Goal: Task Accomplishment & Management: Manage account settings

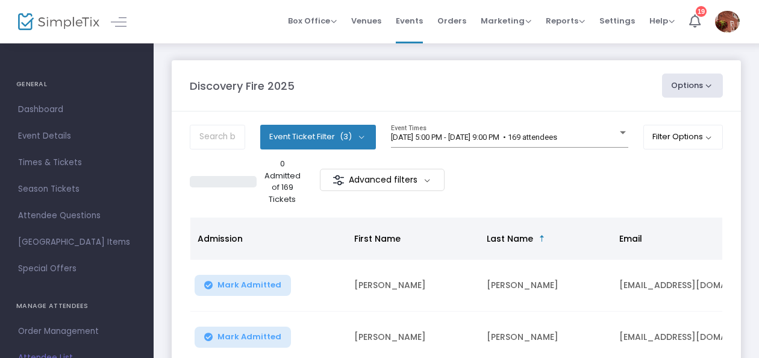
click at [127, 20] on span at bounding box center [125, 21] width 22 height 11
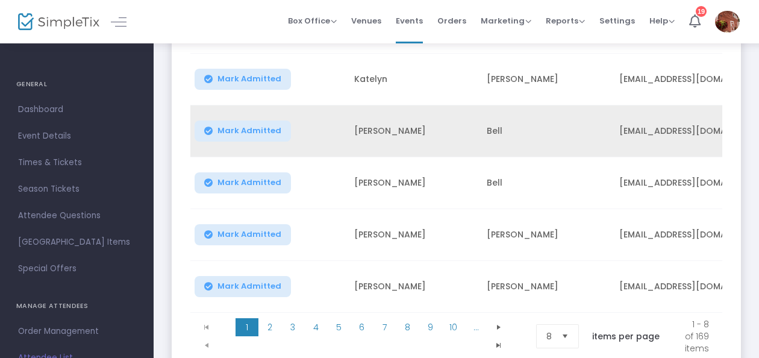
scroll to position [422, 0]
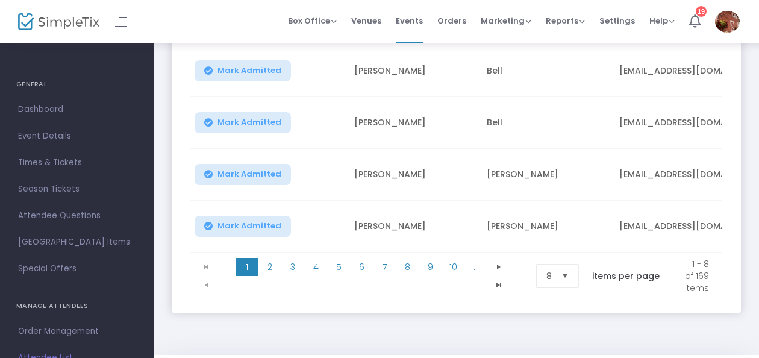
click at [564, 286] on span "Select" at bounding box center [566, 276] width 20 height 20
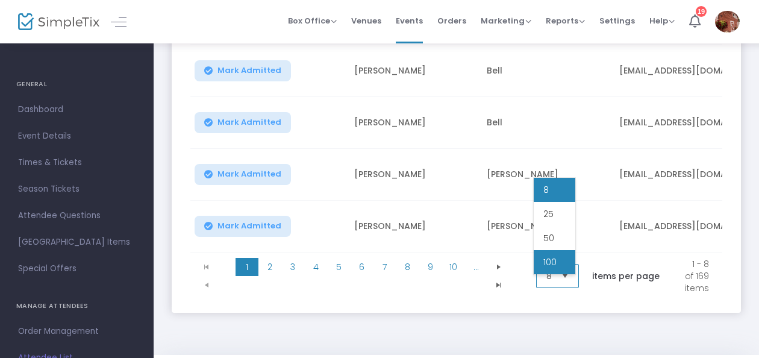
click at [563, 259] on li "100" at bounding box center [555, 262] width 42 height 24
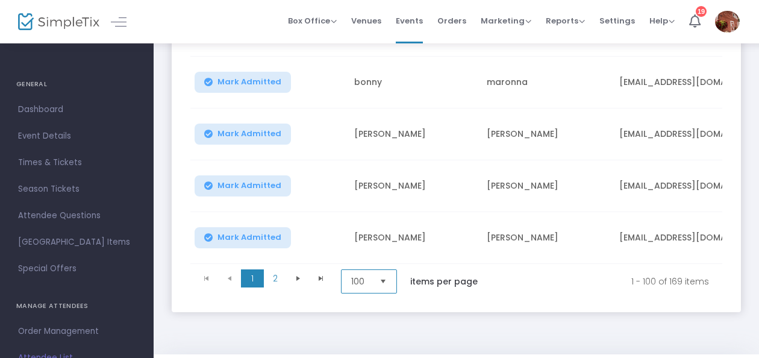
scroll to position [5269, 0]
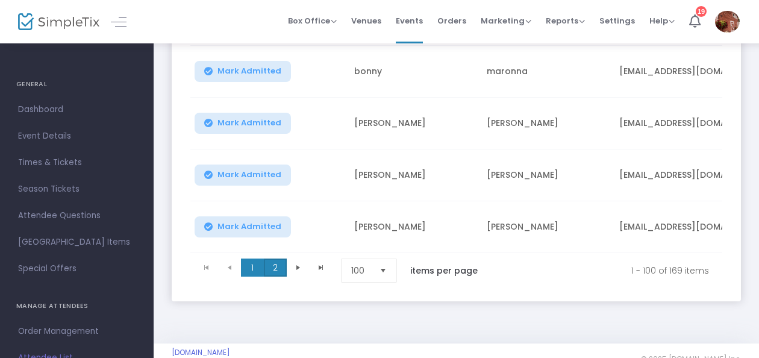
click at [271, 259] on span "2" at bounding box center [275, 268] width 23 height 18
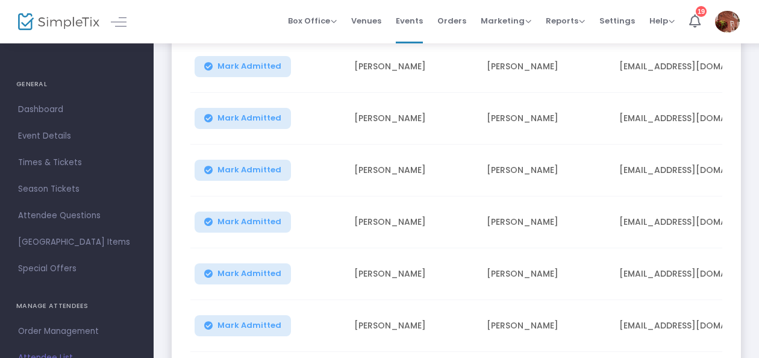
scroll to position [0, 0]
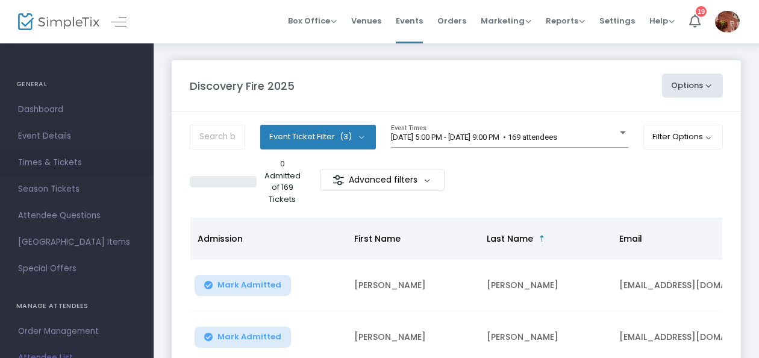
click at [56, 163] on span "Times & Tickets" at bounding box center [77, 163] width 118 height 16
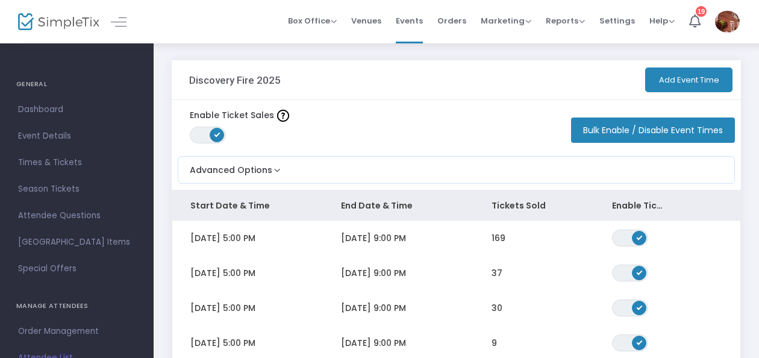
click at [119, 19] on link at bounding box center [119, 22] width 16 height 16
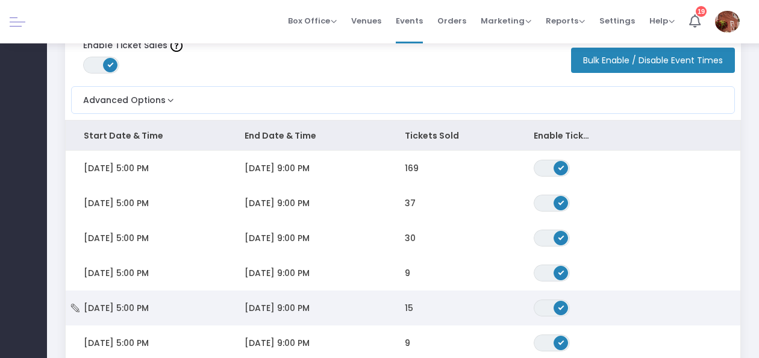
scroll to position [121, 0]
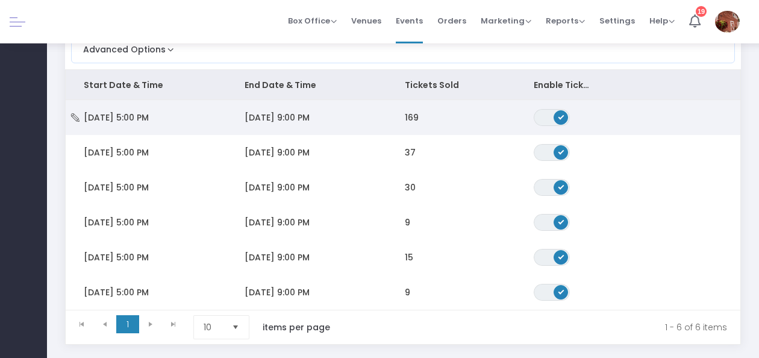
click at [304, 115] on span "[DATE] 9:00 PM" at bounding box center [277, 118] width 65 height 12
